Goal: Register for event/course

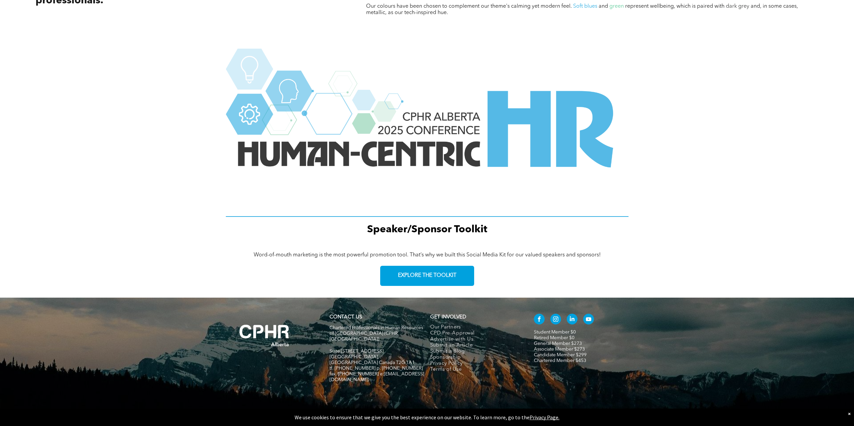
scroll to position [780, 0]
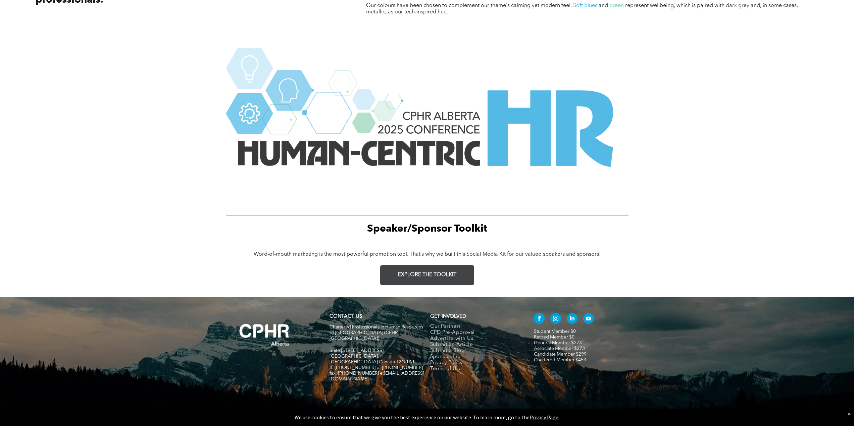
click at [444, 276] on span "EXPLORE THE TOOLKIT" at bounding box center [427, 275] width 58 height 6
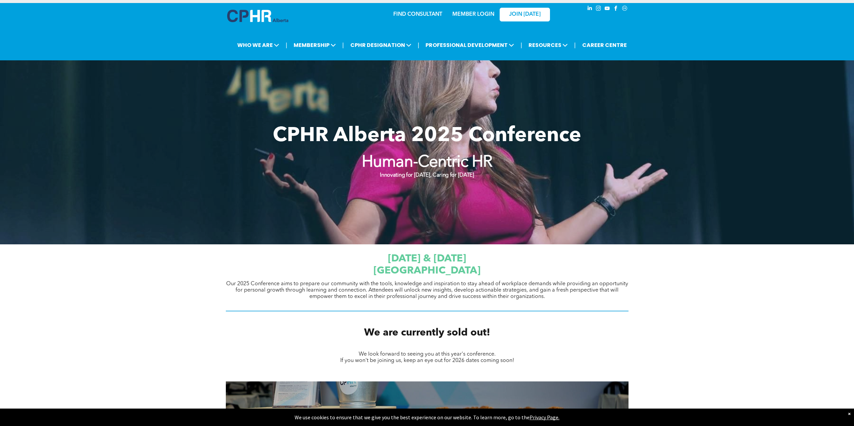
scroll to position [0, 0]
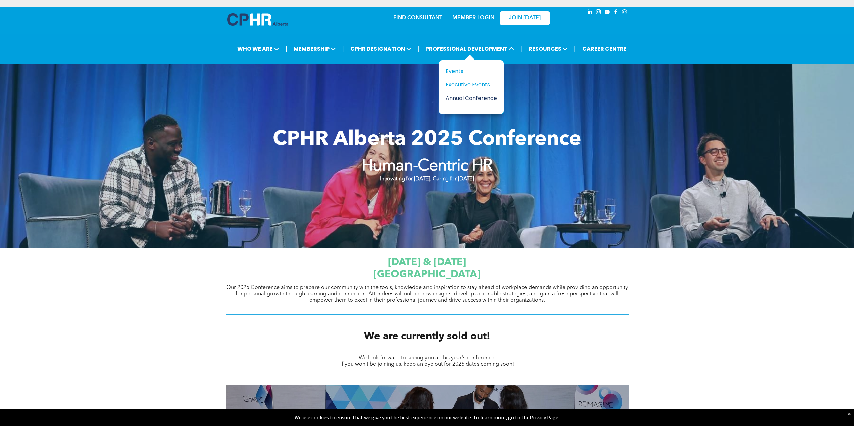
click at [460, 97] on div "Annual Conference" at bounding box center [468, 98] width 46 height 8
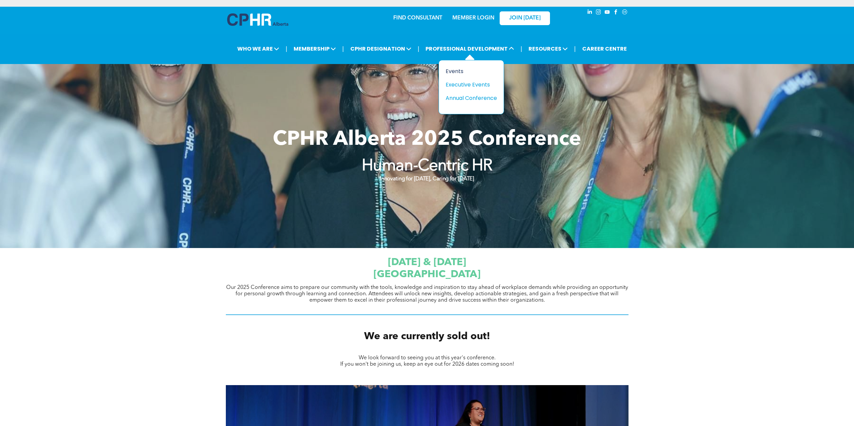
click at [455, 69] on div "Events" at bounding box center [468, 71] width 46 height 8
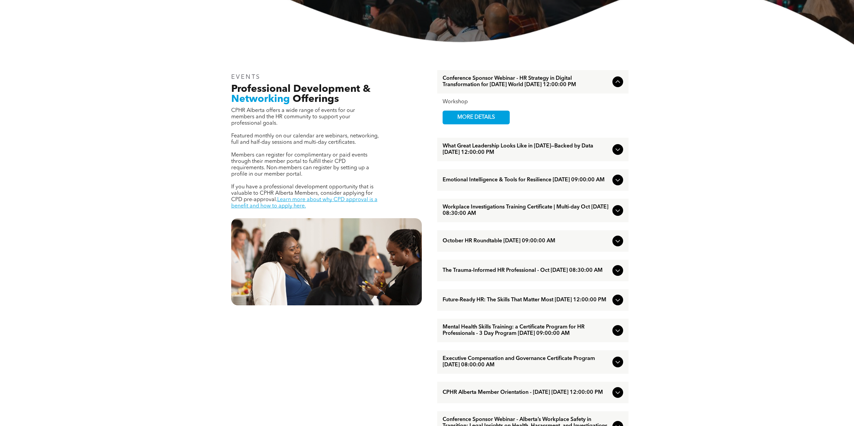
scroll to position [235, 0]
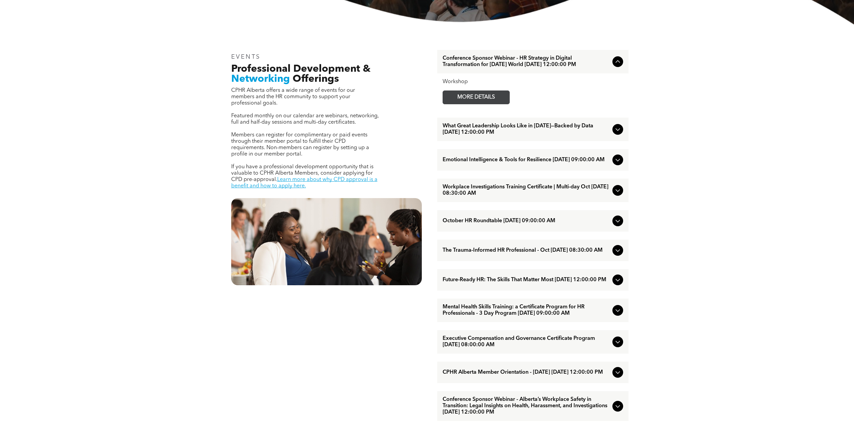
click at [461, 100] on span "MORE DETAILS" at bounding box center [475, 97] width 53 height 13
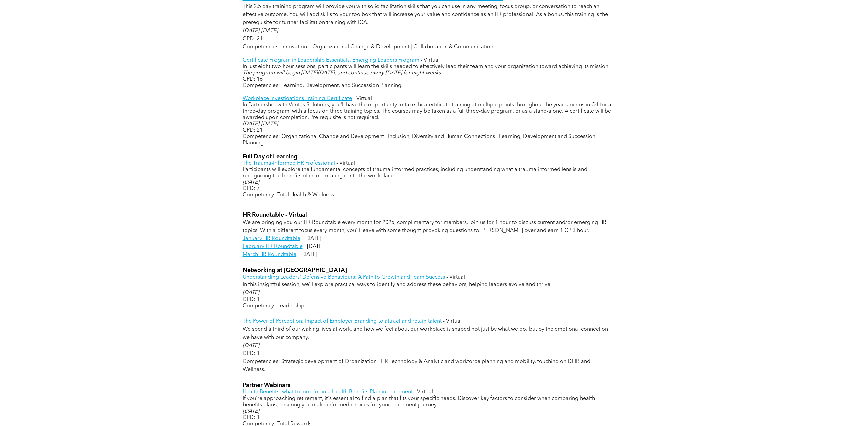
scroll to position [671, 0]
